Goal: Task Accomplishment & Management: Manage account settings

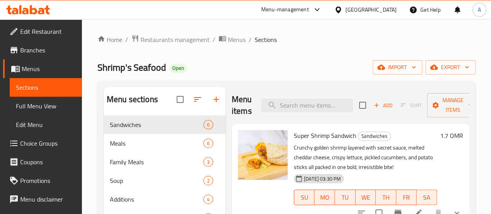
click at [28, 80] on link "Sections" at bounding box center [46, 87] width 72 height 19
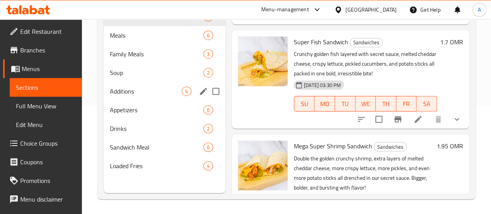
scroll to position [109, 0]
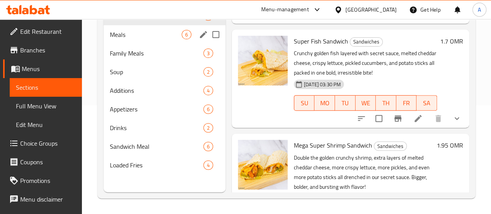
click at [128, 39] on span "Meals" at bounding box center [146, 34] width 72 height 9
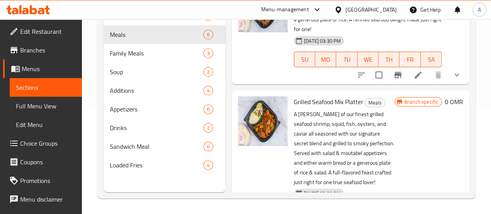
scroll to position [481, 0]
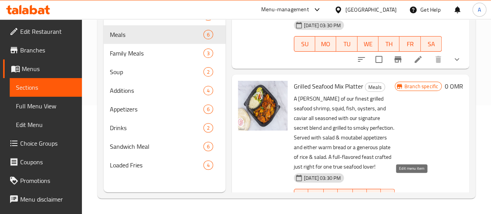
click at [415, 207] on icon at bounding box center [417, 211] width 9 height 9
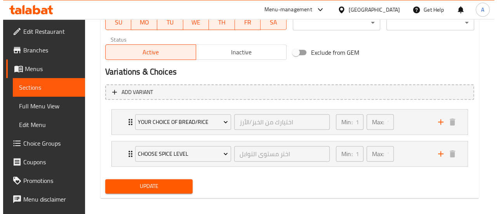
scroll to position [390, 0]
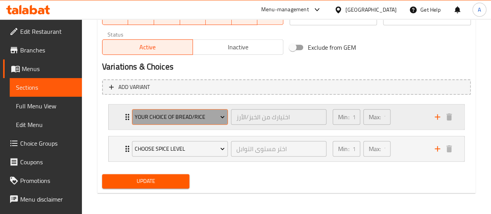
click at [207, 121] on span "Your Choice of Bread/Rice" at bounding box center [180, 117] width 90 height 10
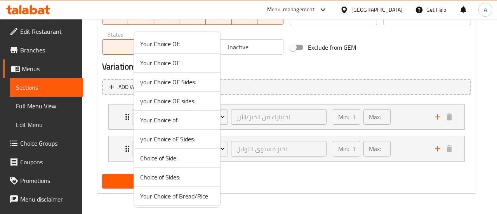
click at [300, 99] on div at bounding box center [248, 107] width 497 height 214
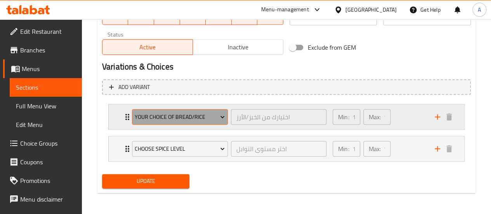
click at [187, 117] on span "Your Choice of Bread/Rice" at bounding box center [180, 117] width 90 height 10
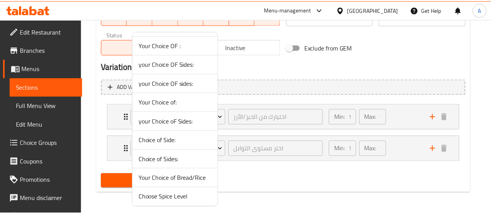
scroll to position [56, 0]
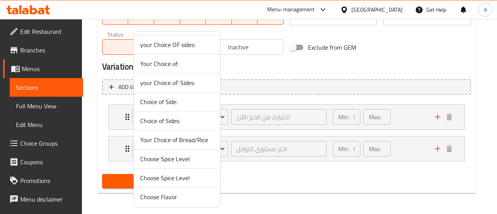
click at [182, 142] on span "Your Choice of Bread/Rice" at bounding box center [177, 139] width 74 height 9
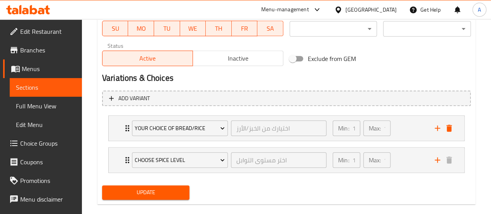
scroll to position [390, 0]
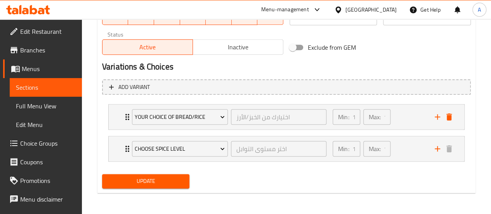
drag, startPoint x: 168, startPoint y: 177, endPoint x: 175, endPoint y: 166, distance: 13.0
click at [168, 177] on span "Update" at bounding box center [145, 181] width 75 height 10
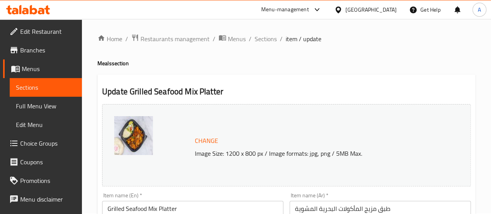
scroll to position [0, 0]
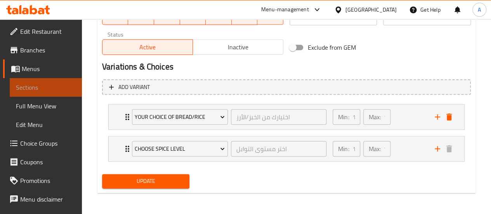
click at [62, 87] on span "Sections" at bounding box center [46, 87] width 60 height 9
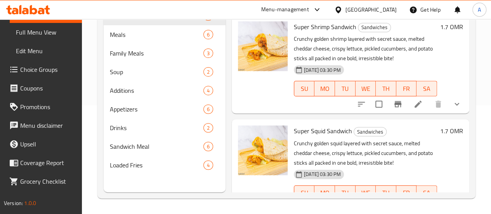
click at [37, 70] on span "Choice Groups" at bounding box center [48, 69] width 56 height 9
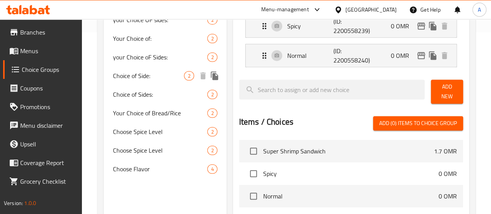
scroll to position [225, 0]
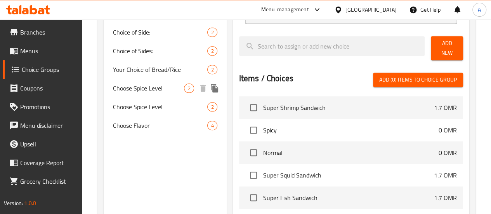
click at [134, 79] on div "Your Choice of Bread/Rice 2" at bounding box center [165, 69] width 123 height 19
type input "Your Choice of Bread/Rice"
type input "اختيارك من الخبز/الأرز"
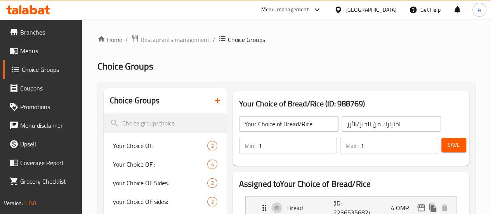
scroll to position [0, 0]
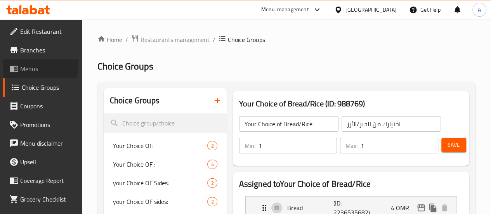
click at [36, 66] on span "Menus" at bounding box center [48, 68] width 56 height 9
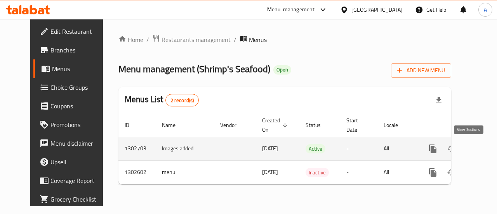
click at [479, 154] on link "enhanced table" at bounding box center [488, 148] width 19 height 19
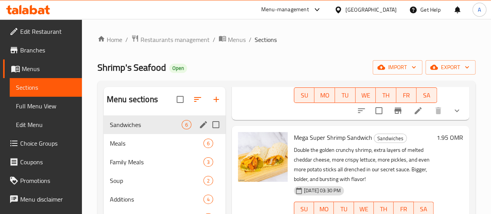
scroll to position [39, 0]
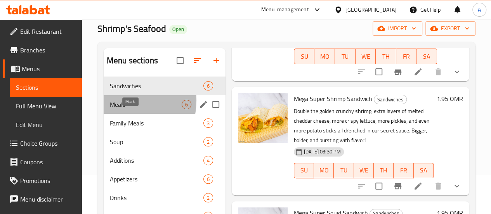
click at [121, 109] on span "Meals" at bounding box center [146, 104] width 72 height 9
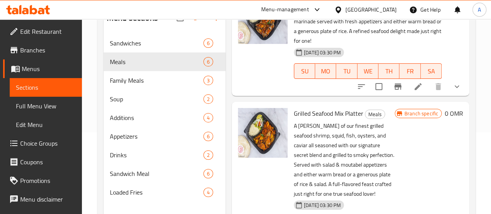
scroll to position [109, 0]
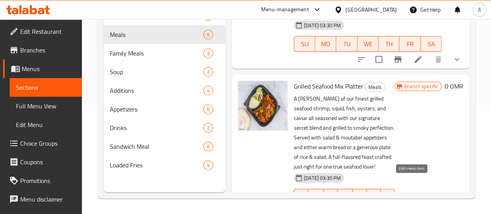
click at [408, 205] on li at bounding box center [418, 212] width 22 height 14
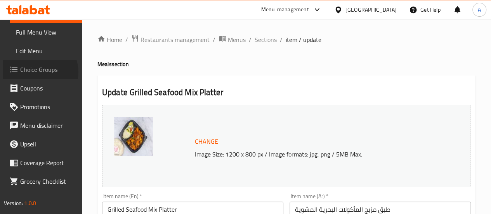
click at [38, 72] on span "Choice Groups" at bounding box center [48, 69] width 56 height 9
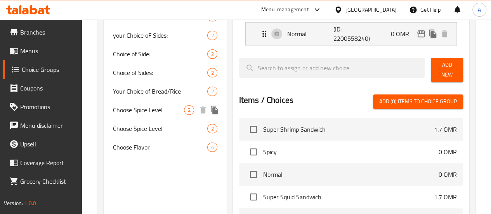
scroll to position [155, 0]
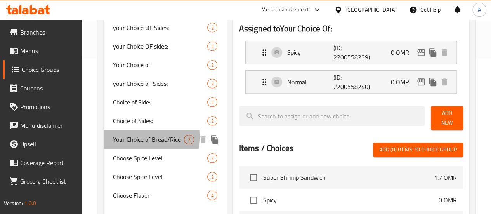
click at [124, 137] on span "Your Choice of Bread/Rice" at bounding box center [148, 139] width 71 height 9
type input "Your Choice of Bread/Rice"
type input "اختيارك من الخبز/الأرز"
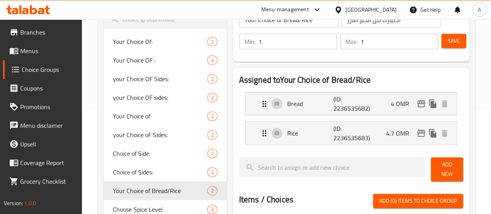
scroll to position [78, 0]
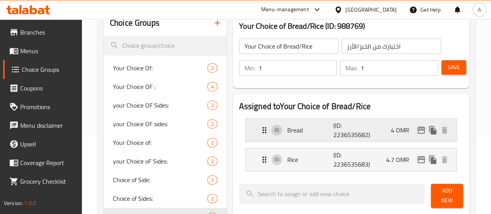
click at [344, 131] on p "(ID: 2236535682)" at bounding box center [348, 130] width 31 height 19
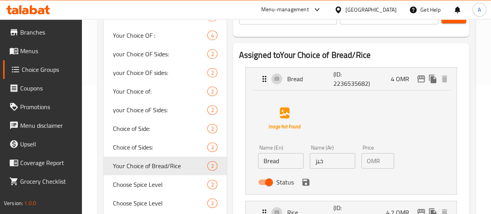
scroll to position [155, 0]
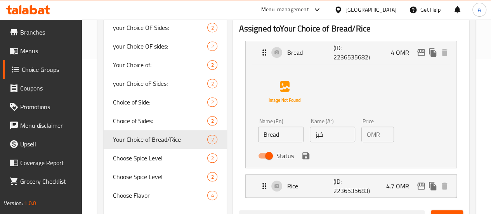
click at [383, 135] on input "4" at bounding box center [388, 135] width 11 height 16
click at [357, 184] on div "Rice (ID: 2236535683) 4.7 OMR" at bounding box center [353, 186] width 187 height 23
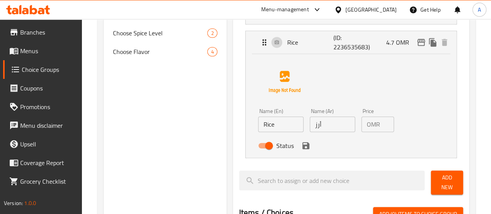
scroll to position [311, 0]
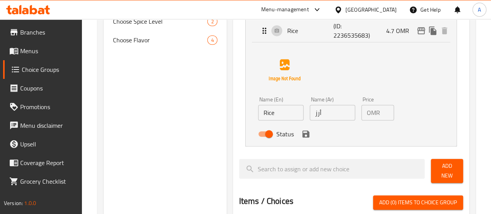
click at [383, 118] on input "4.7" at bounding box center [388, 113] width 11 height 16
click at [383, 116] on input "4.7" at bounding box center [388, 113] width 11 height 16
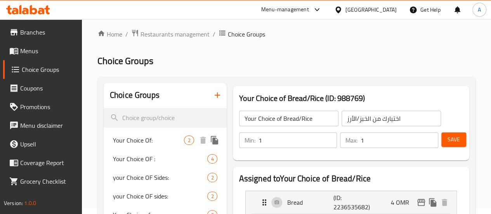
scroll to position [0, 0]
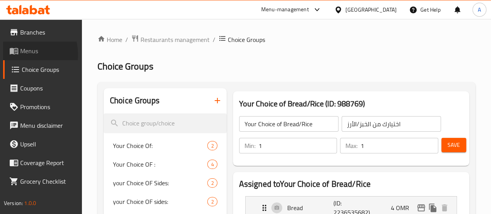
click at [23, 54] on span "Menus" at bounding box center [48, 50] width 56 height 9
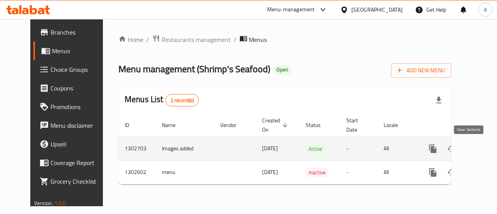
click at [484, 147] on icon "enhanced table" at bounding box center [488, 148] width 9 height 9
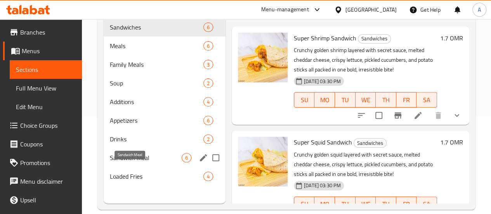
scroll to position [109, 0]
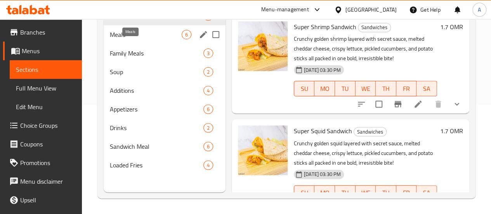
click at [124, 39] on span "Meals" at bounding box center [146, 34] width 72 height 9
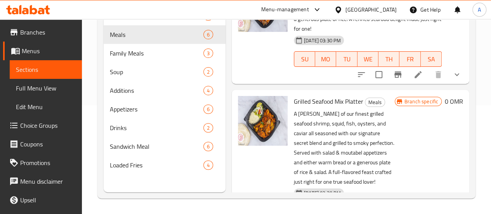
scroll to position [481, 0]
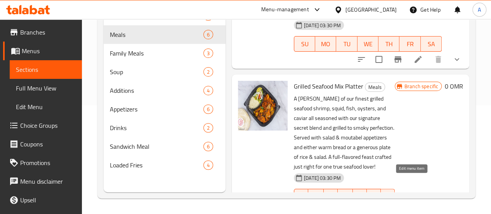
click at [414, 207] on icon at bounding box center [417, 211] width 9 height 9
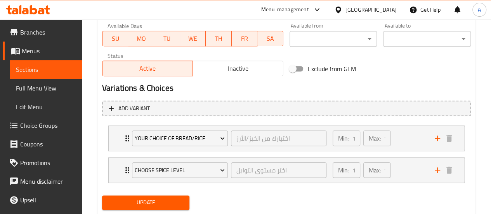
scroll to position [390, 0]
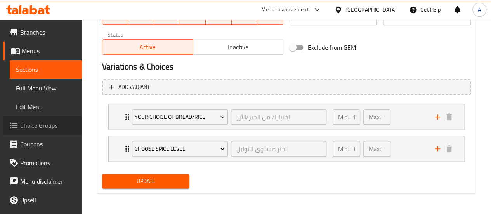
click at [54, 122] on span "Choice Groups" at bounding box center [48, 125] width 56 height 9
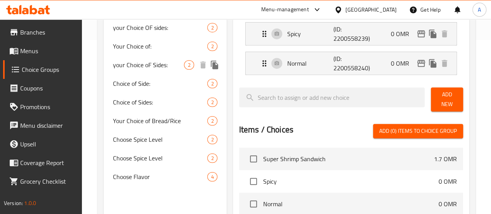
scroll to position [187, 0]
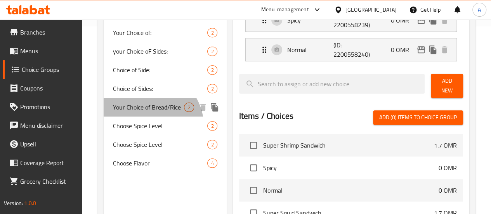
click at [148, 116] on div "Your Choice of Bread/Rice 2" at bounding box center [165, 107] width 123 height 19
type input "Your Choice of Bread/Rice"
type input "اختيارك من الخبز/الأرز"
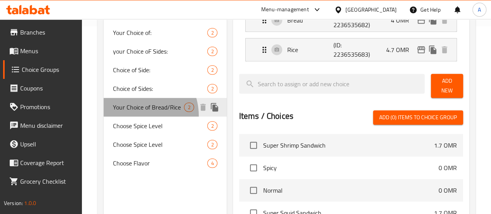
click at [134, 112] on span "Your Choice of Bread/Rice" at bounding box center [148, 106] width 71 height 9
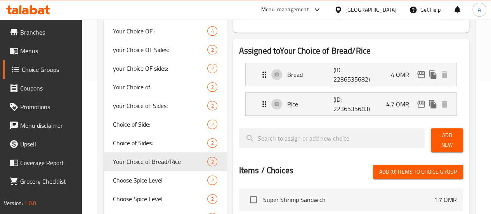
scroll to position [134, 0]
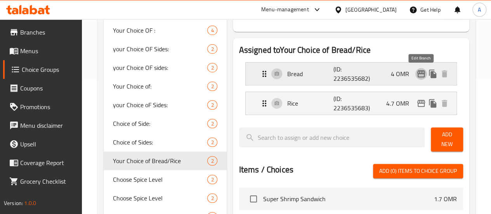
click at [422, 74] on icon "edit" at bounding box center [421, 73] width 9 height 9
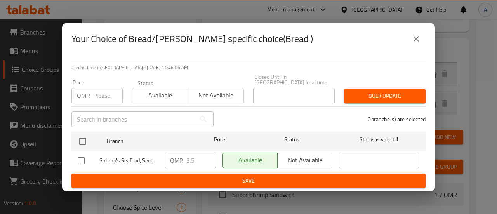
click at [83, 156] on input "checkbox" at bounding box center [81, 161] width 16 height 16
checkbox input "true"
drag, startPoint x: 196, startPoint y: 163, endPoint x: 155, endPoint y: 163, distance: 40.4
click at [155, 163] on div "Shrimp's Seafood, Seeb OMR 3.5 ​ Available Not available ​" at bounding box center [249, 160] width 348 height 23
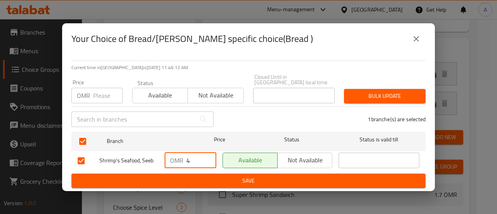
type input "4"
click at [194, 184] on button "Save" at bounding box center [248, 181] width 354 height 14
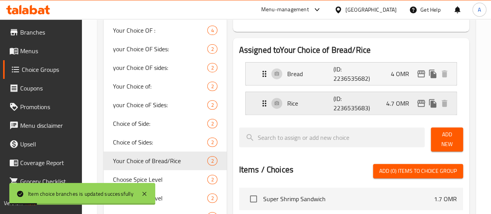
click at [376, 106] on nav "Bread (ID: 2236535682) 4 OMR Name (En) Bread Name (En) Name (Ar) خبز Name (Ar) …" at bounding box center [351, 88] width 224 height 65
click at [425, 103] on icon "edit" at bounding box center [421, 103] width 9 height 9
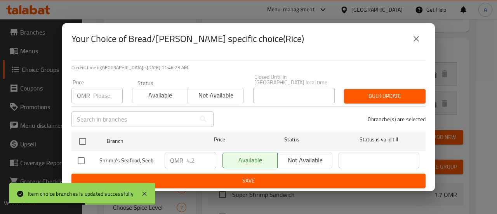
click at [85, 158] on input "checkbox" at bounding box center [81, 161] width 16 height 16
checkbox input "true"
click at [195, 160] on input "4.2" at bounding box center [201, 161] width 30 height 16
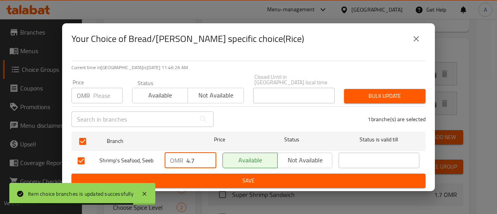
type input "4.7"
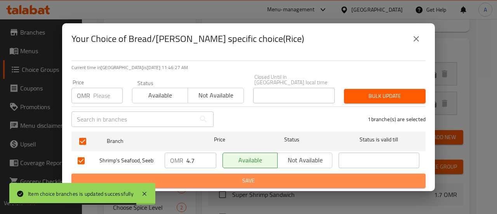
click at [205, 177] on span "Save" at bounding box center [249, 181] width 342 height 10
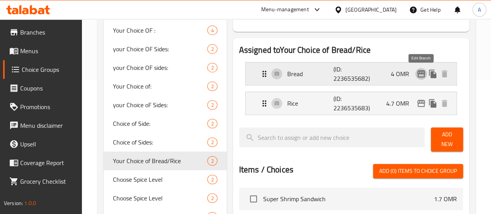
click at [420, 74] on icon "edit" at bounding box center [421, 73] width 9 height 9
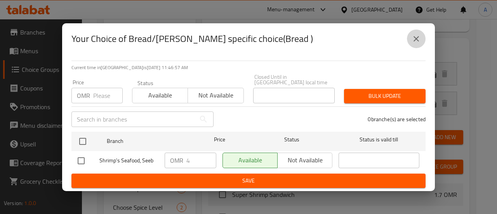
click at [414, 42] on icon "close" at bounding box center [415, 38] width 9 height 9
